Goal: Register for event/course

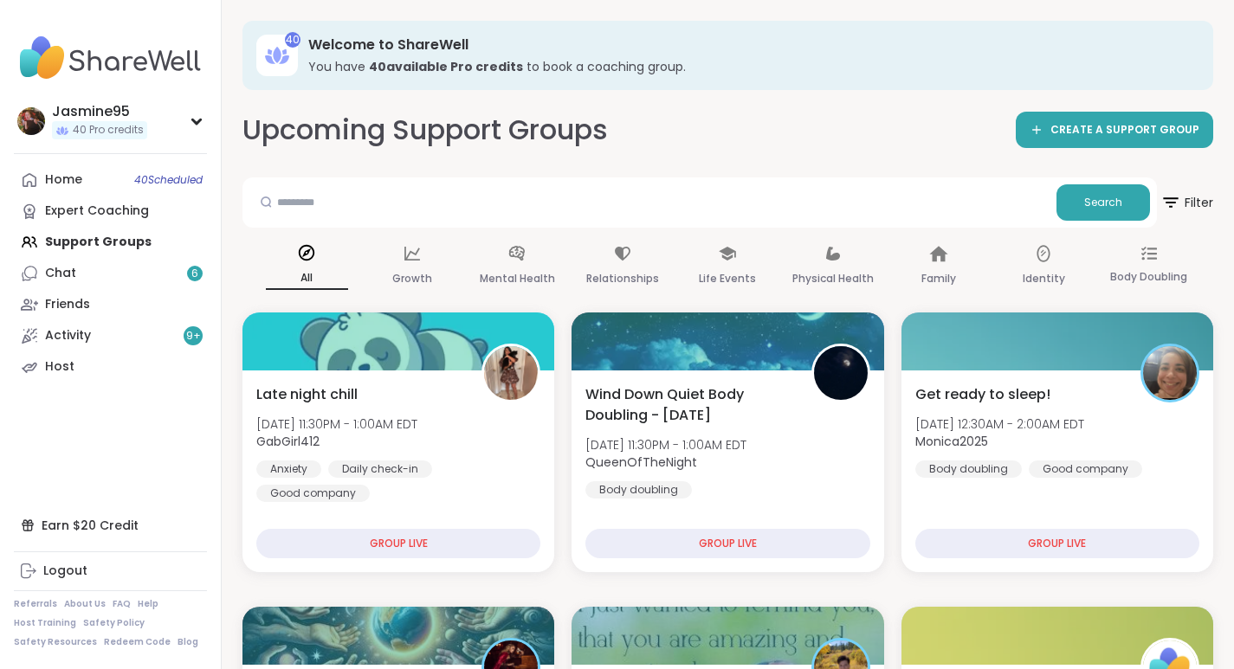
click at [119, 276] on link "Chat 6" at bounding box center [110, 273] width 193 height 31
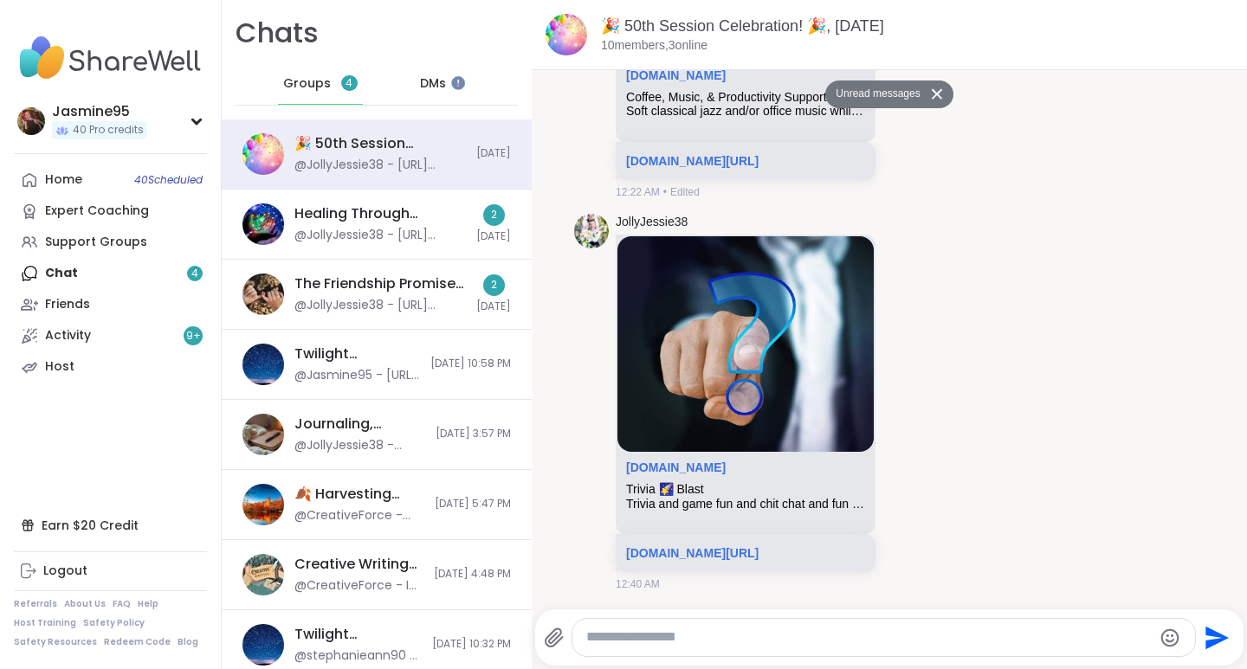
click at [351, 315] on div "The Friendship Promise, [DATE] @JollyJessie38 - [URL][DOMAIN_NAME] 2 [DATE]" at bounding box center [377, 295] width 310 height 70
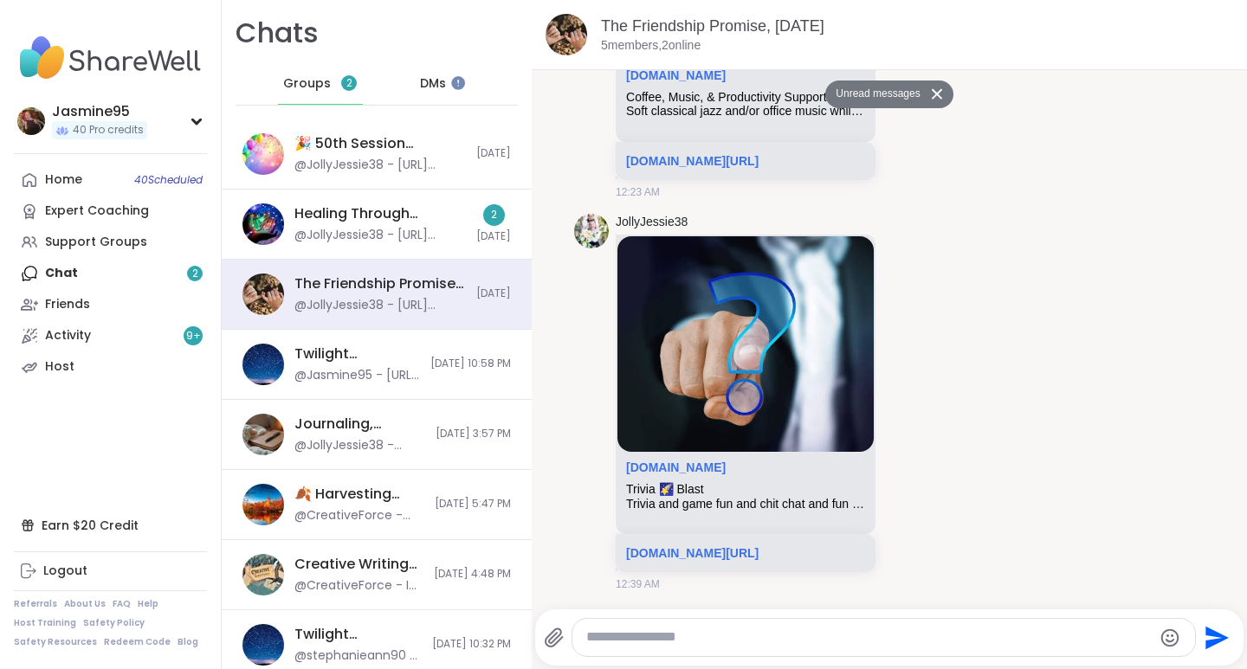
click at [348, 237] on div "@JollyJessie38 - [URL][DOMAIN_NAME]" at bounding box center [379, 235] width 171 height 17
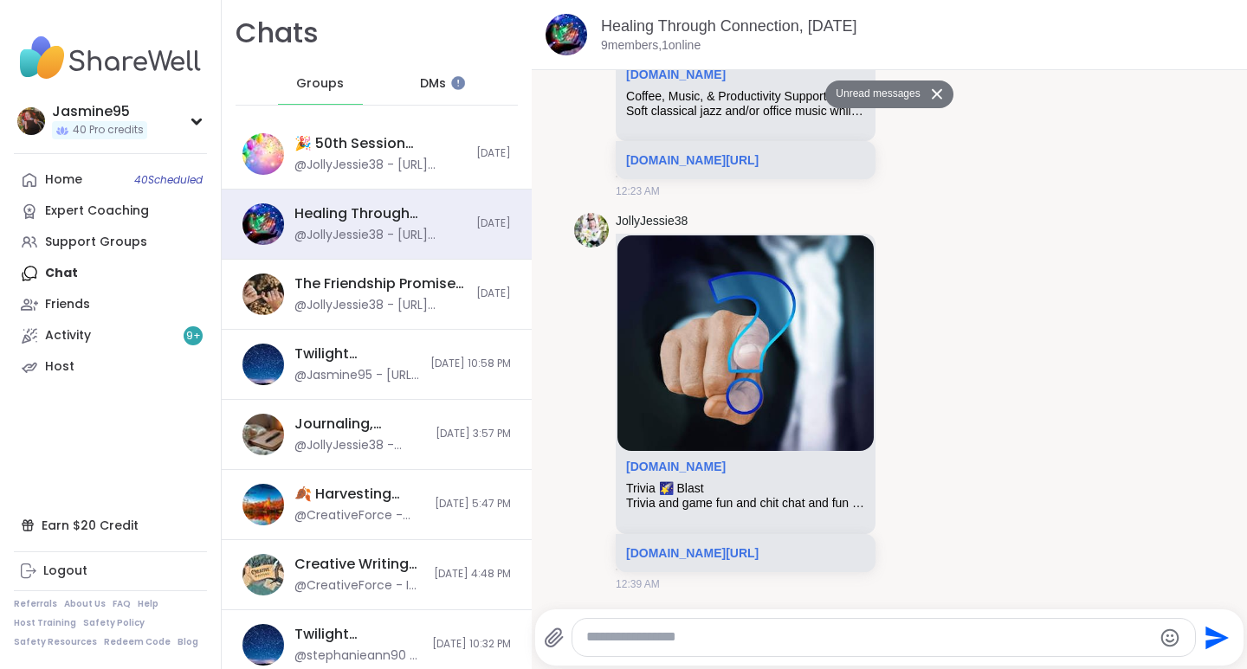
click at [96, 335] on link "Activity 9 +" at bounding box center [110, 335] width 193 height 31
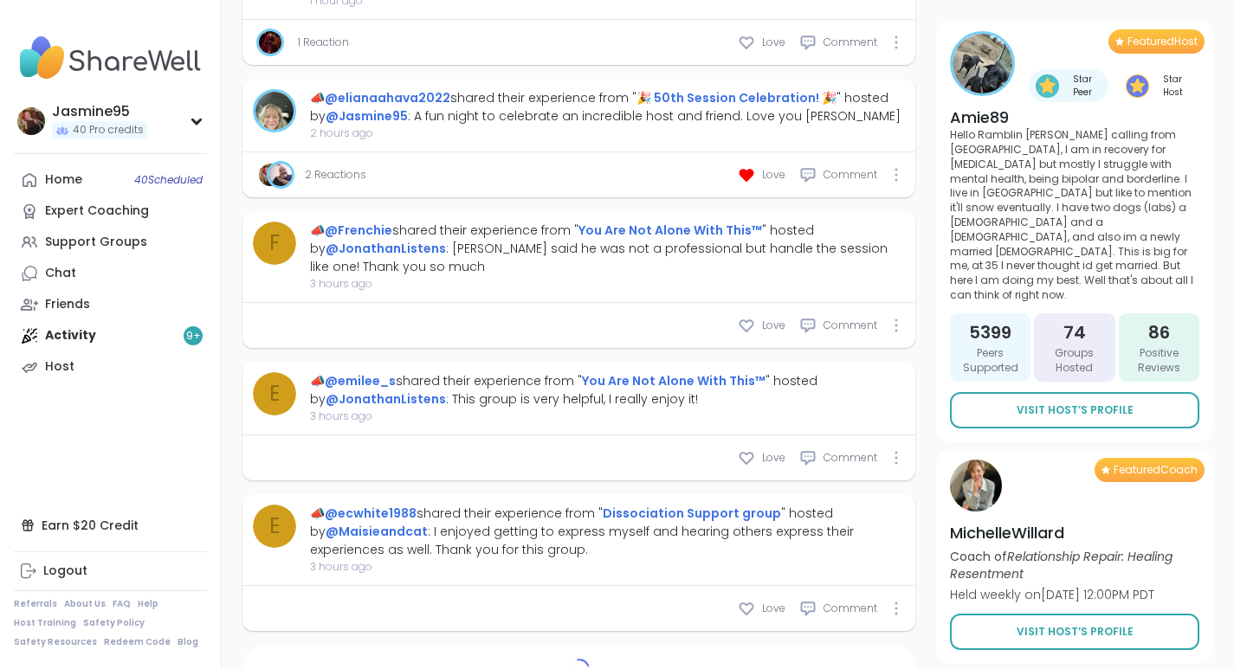
scroll to position [1761, 0]
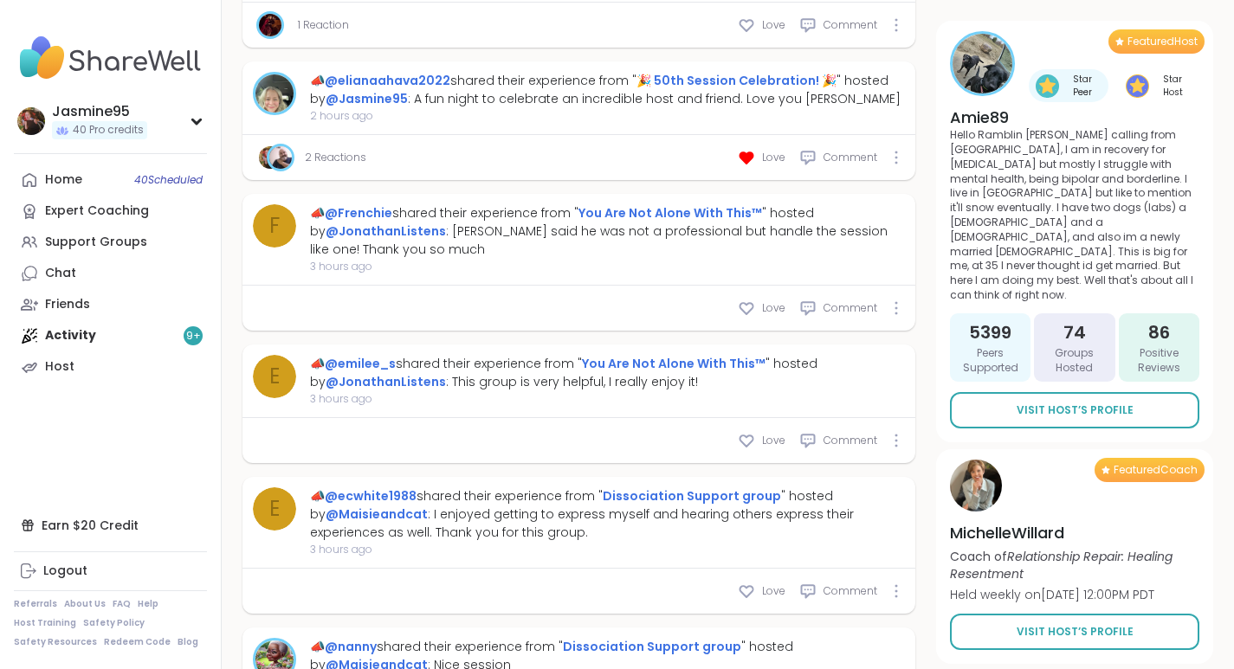
click at [113, 247] on div "Support Groups" at bounding box center [96, 242] width 102 height 17
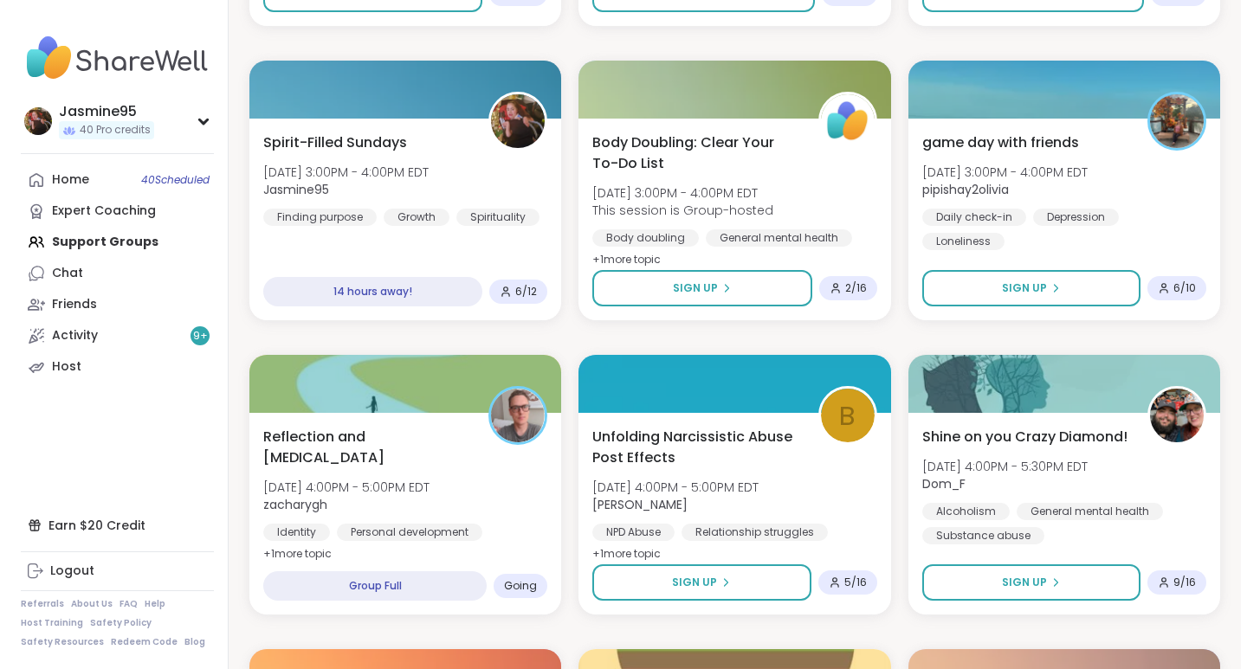
scroll to position [2905, 0]
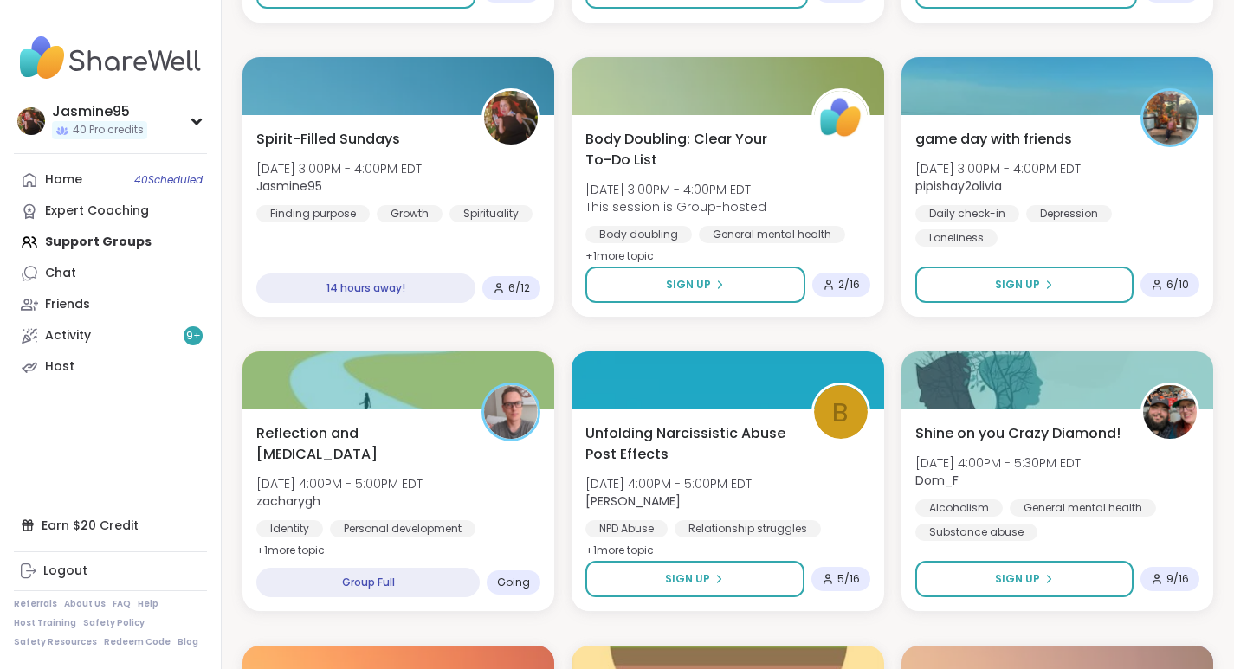
click at [452, 121] on div "Spirit-Filled Sundays [DATE] 3:00PM - 4:00PM EDT Jasmine95 Finding purpose Grow…" at bounding box center [398, 216] width 312 height 202
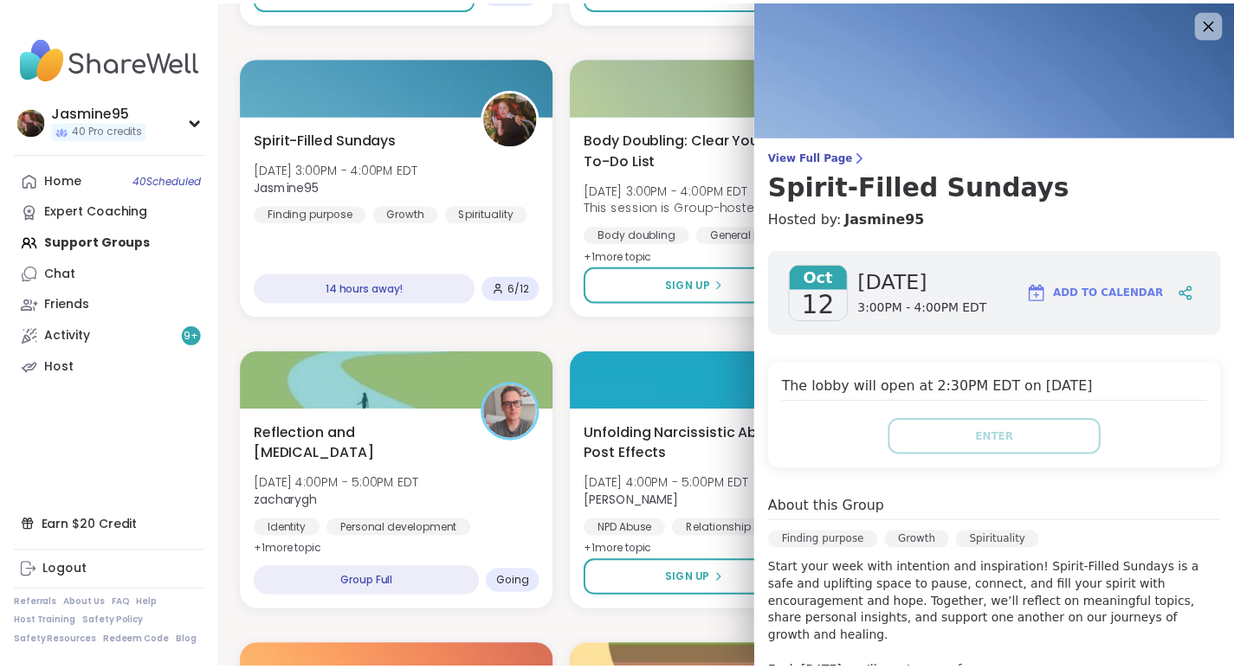
scroll to position [0, 0]
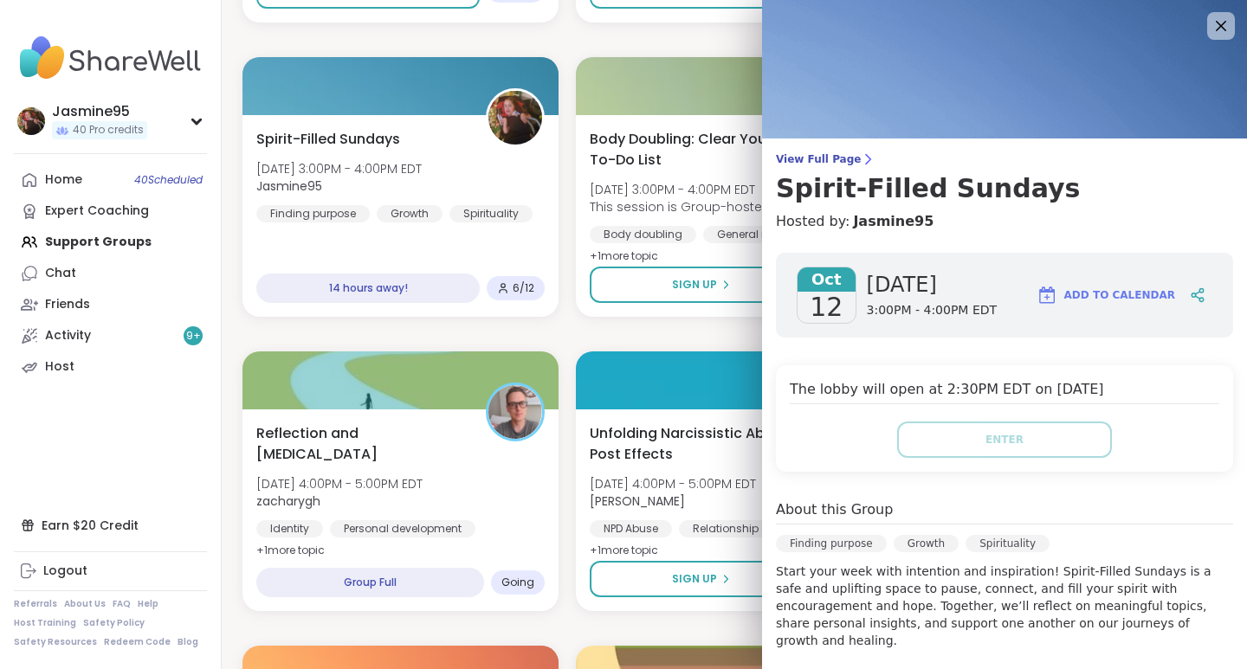
click at [1210, 23] on icon at bounding box center [1220, 26] width 21 height 21
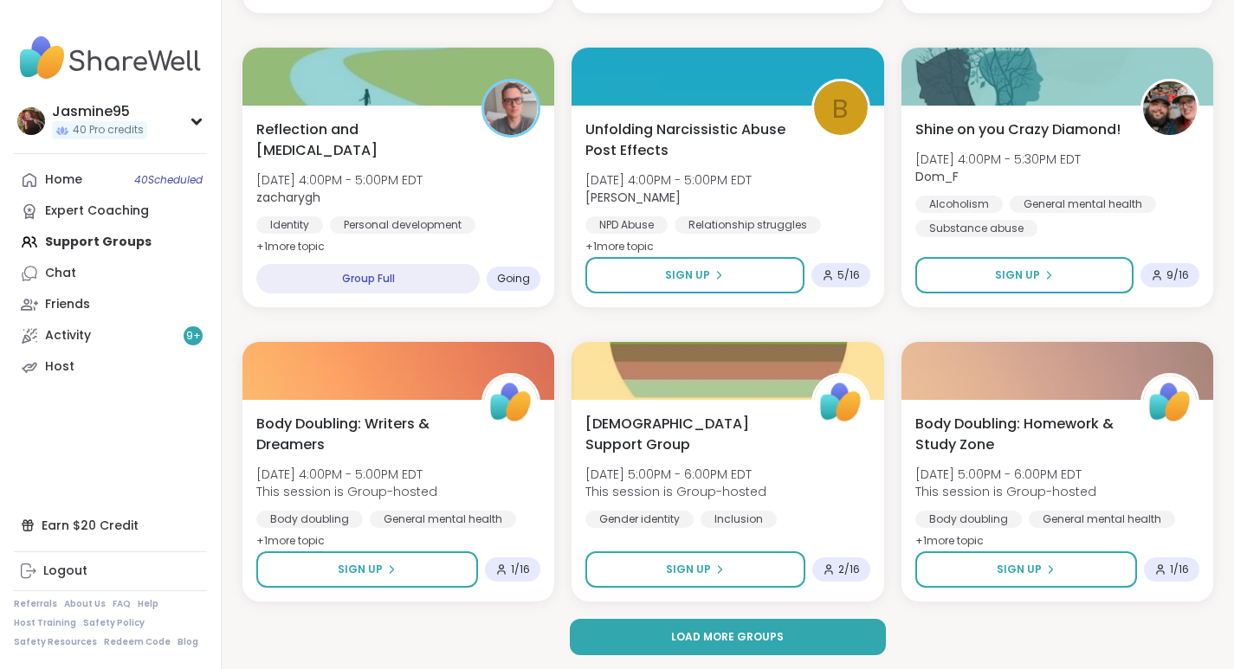
scroll to position [3212, 0]
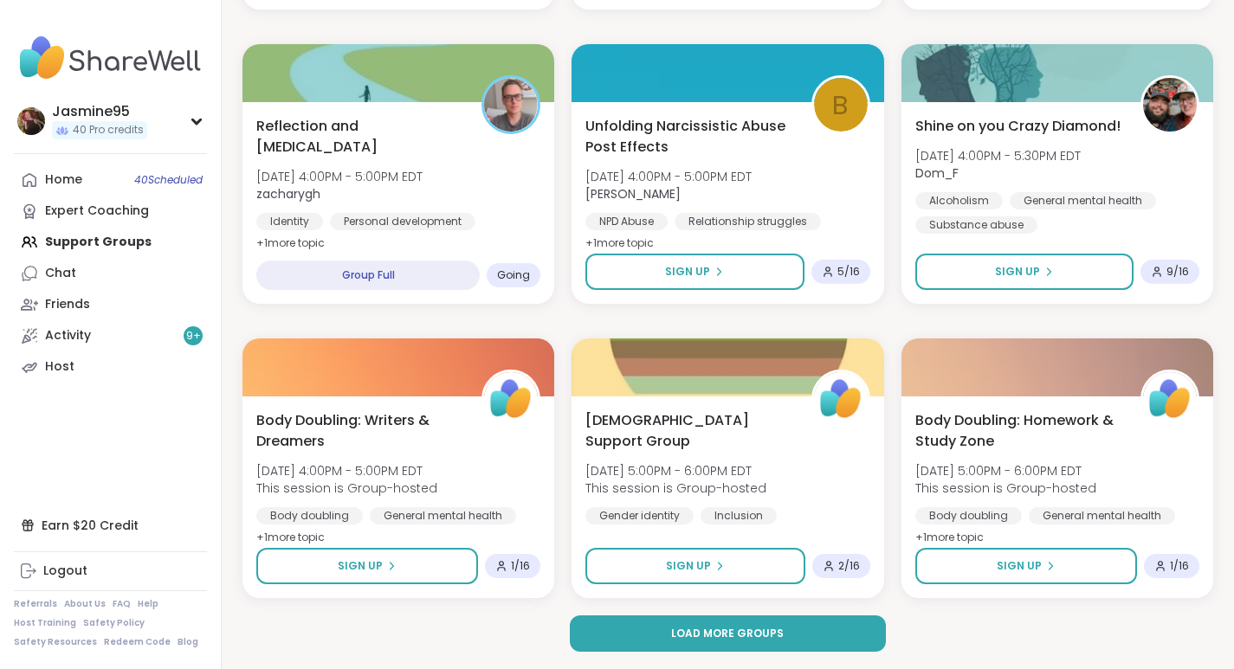
click at [703, 641] on span "Load more groups" at bounding box center [727, 634] width 113 height 16
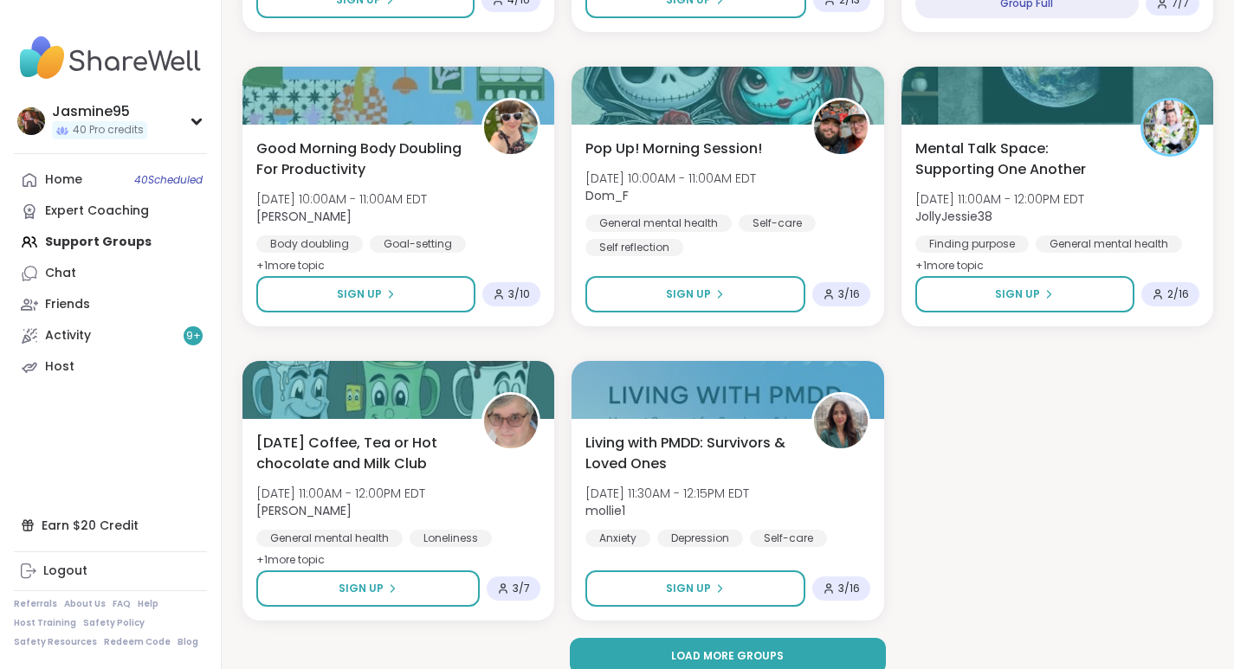
scroll to position [6744, 0]
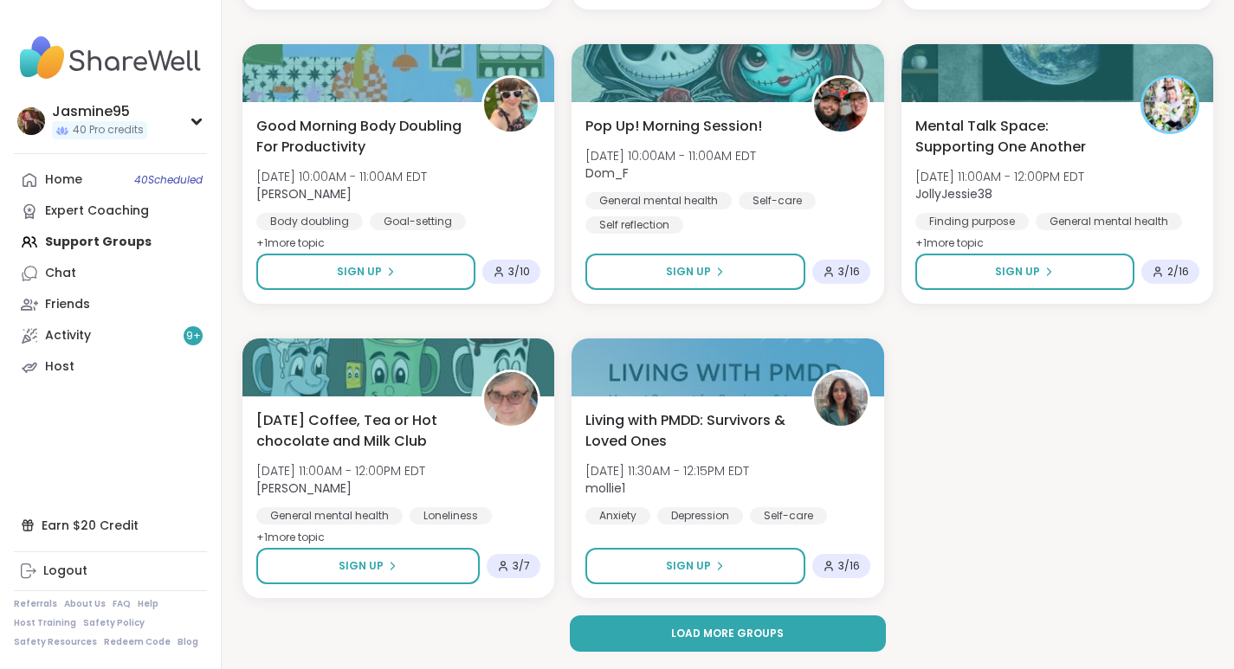
click at [764, 635] on span "Load more groups" at bounding box center [727, 634] width 113 height 16
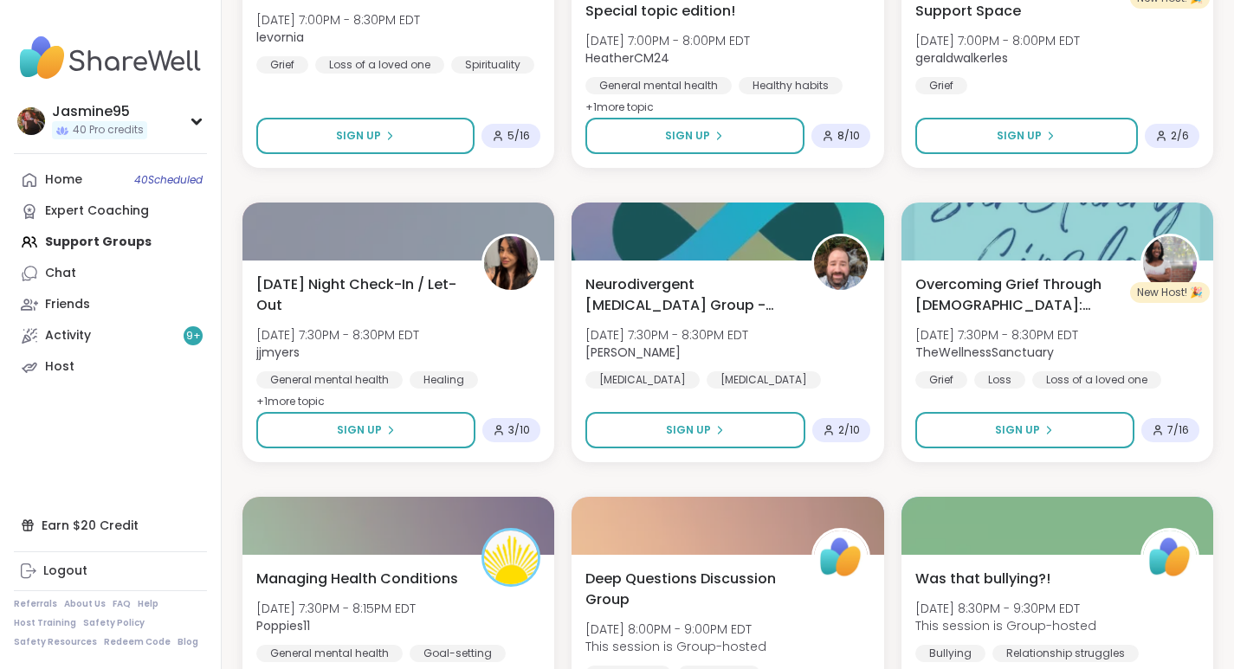
scroll to position [9238, 0]
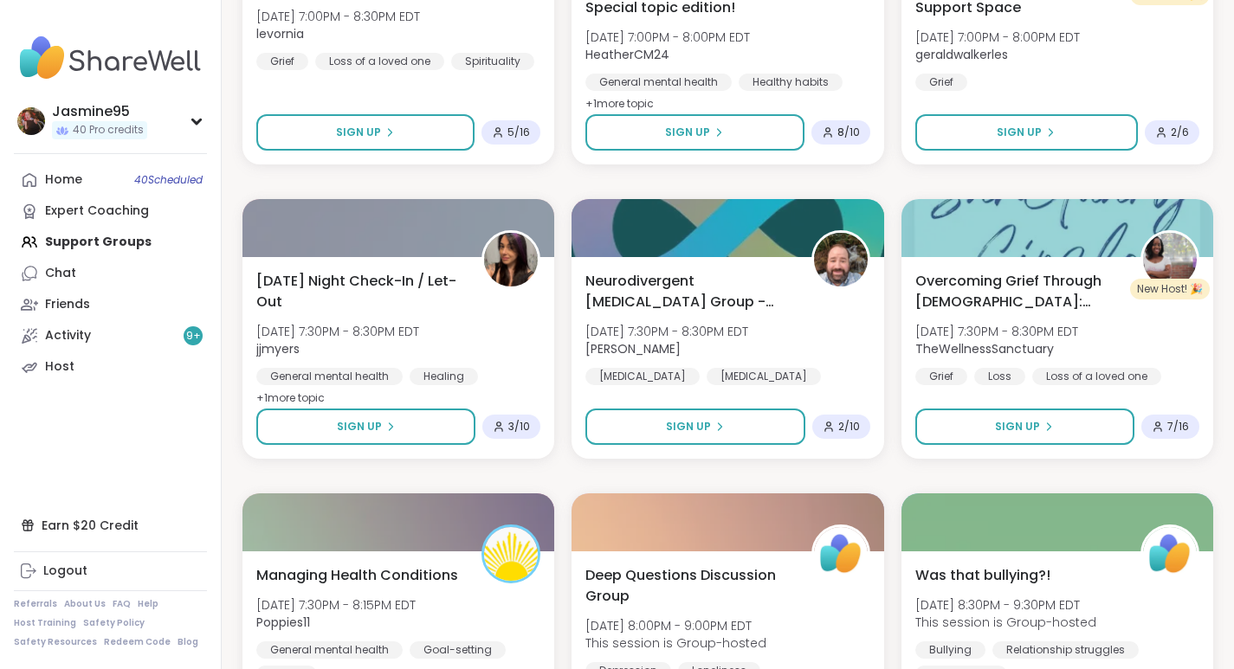
click at [699, 133] on span "Sign Up" at bounding box center [687, 133] width 45 height 16
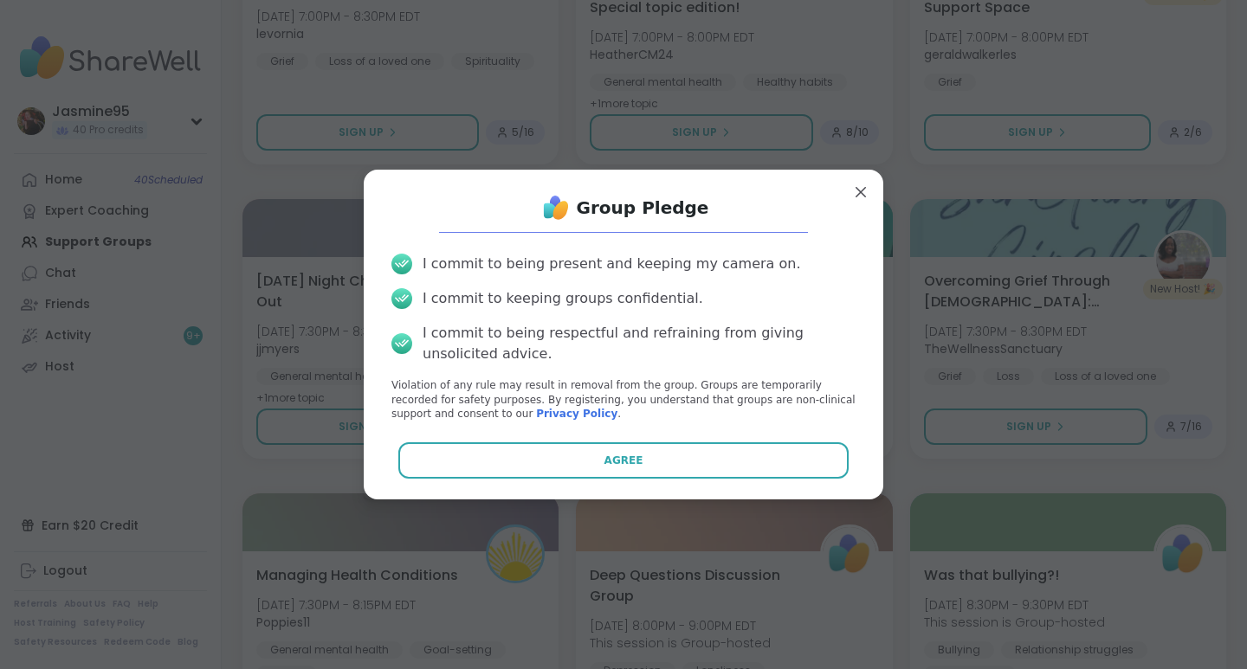
click at [614, 461] on span "Agree" at bounding box center [623, 461] width 39 height 16
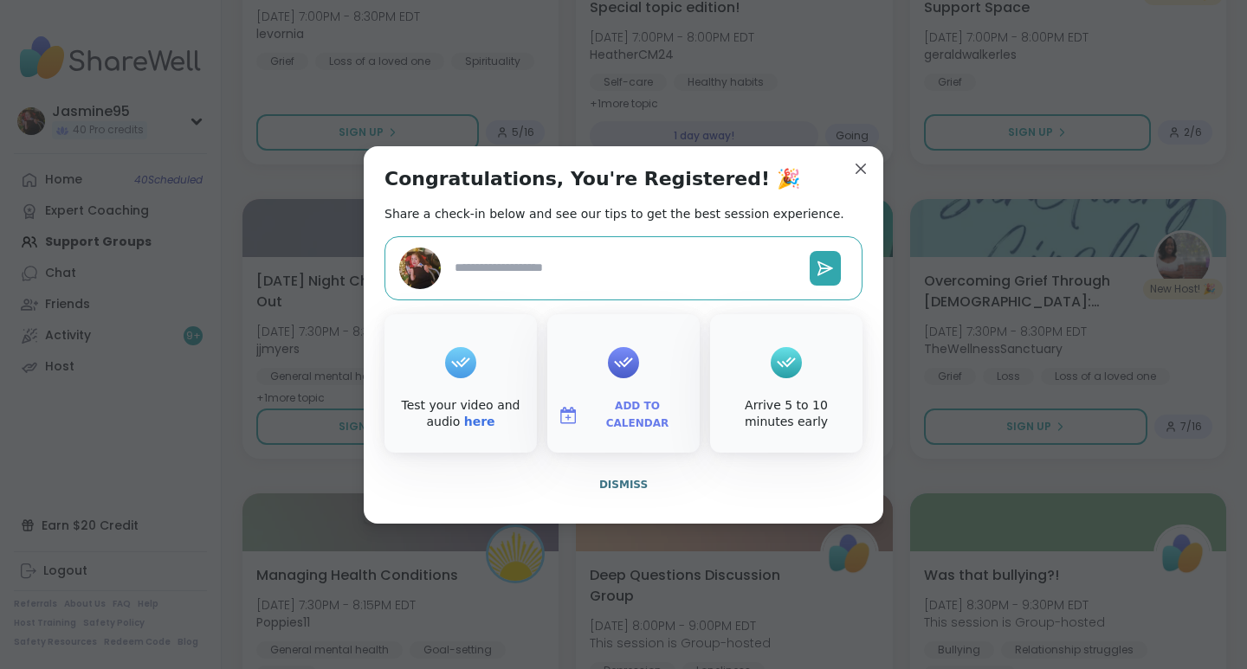
type textarea "*"
click at [626, 490] on span "Dismiss" at bounding box center [623, 485] width 48 height 12
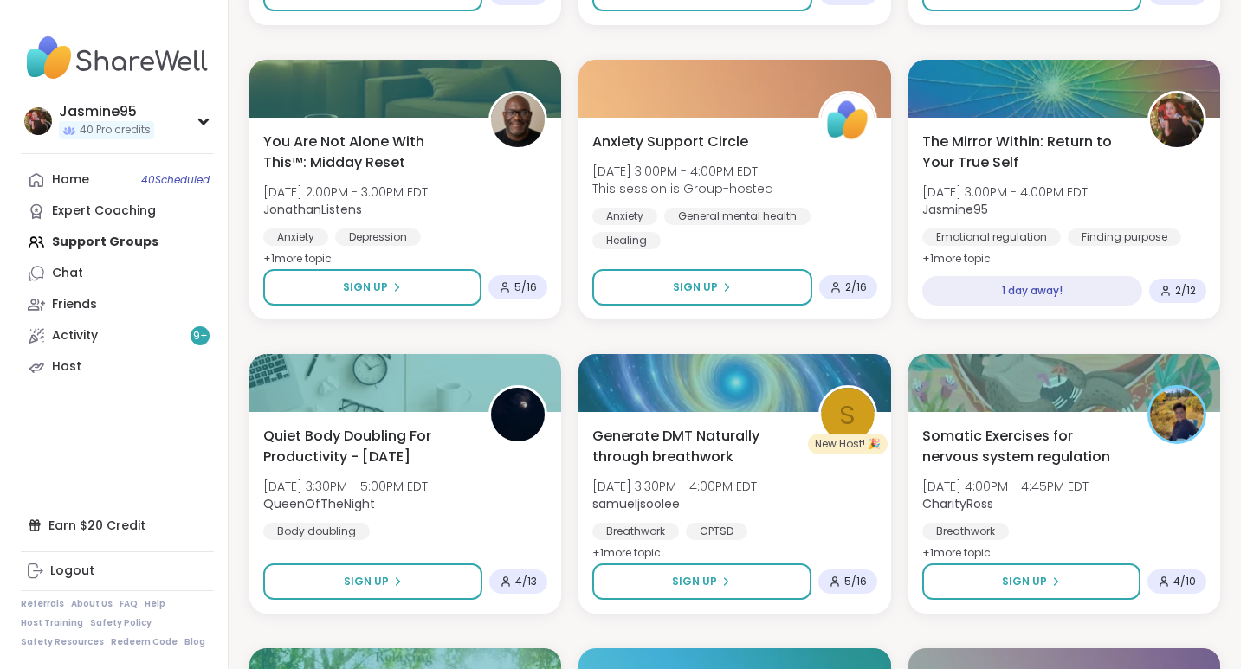
scroll to position [7905, 0]
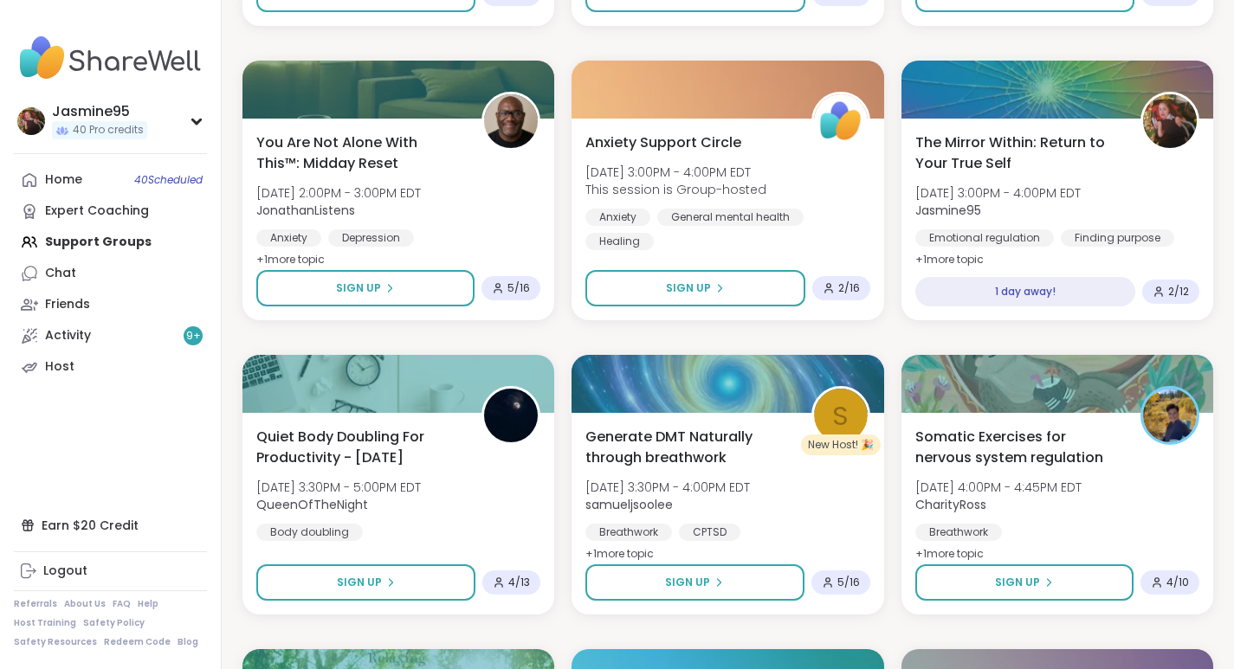
click at [996, 108] on div at bounding box center [1057, 90] width 312 height 58
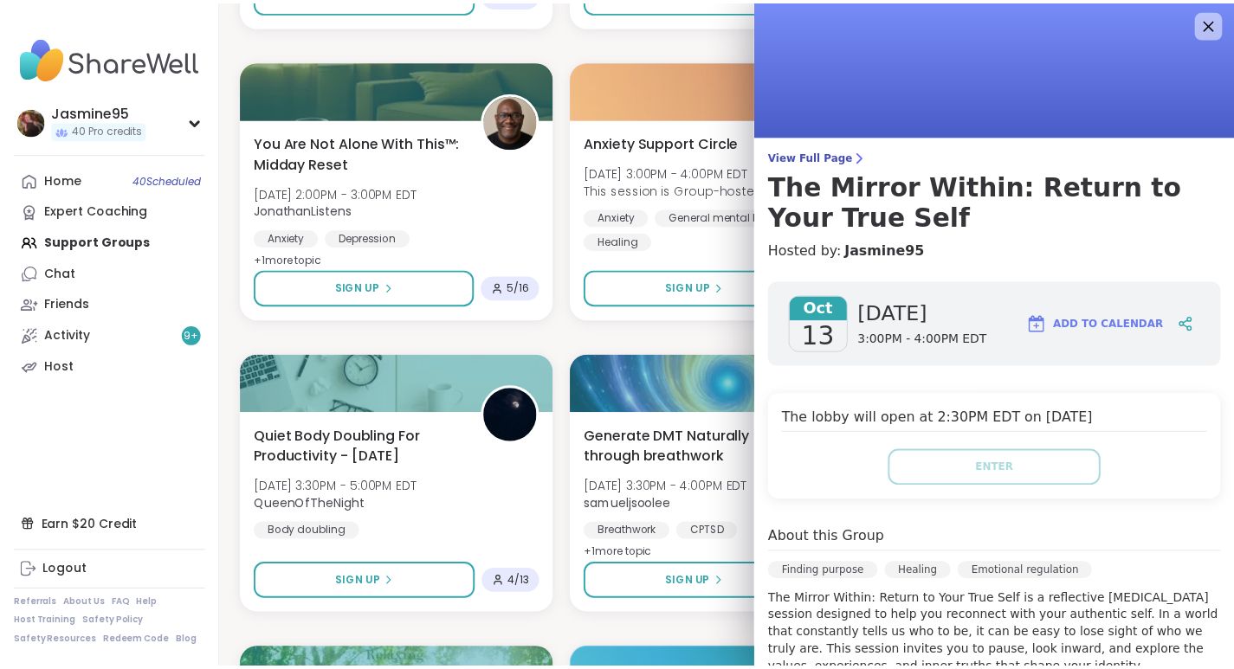
scroll to position [0, 0]
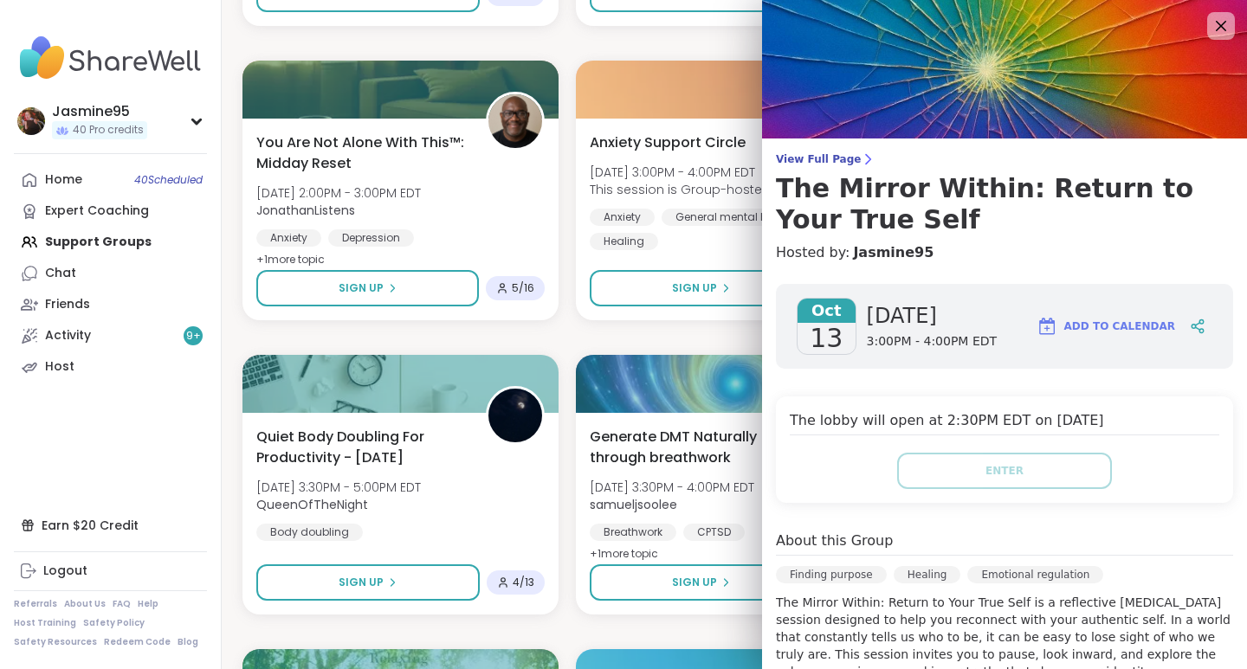
click at [1210, 24] on icon at bounding box center [1220, 26] width 21 height 21
